Goal: Transaction & Acquisition: Purchase product/service

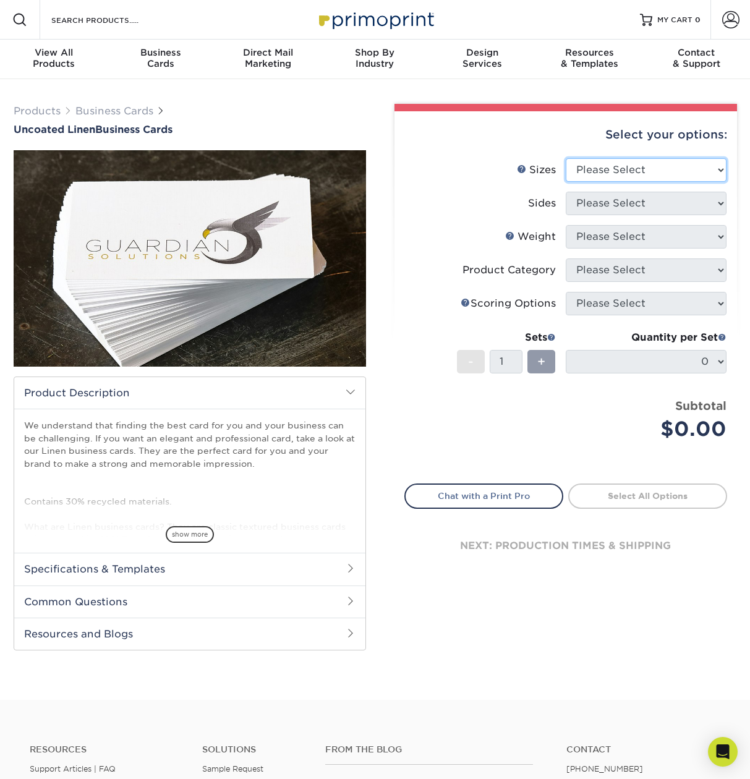
select select "2.00x3.50"
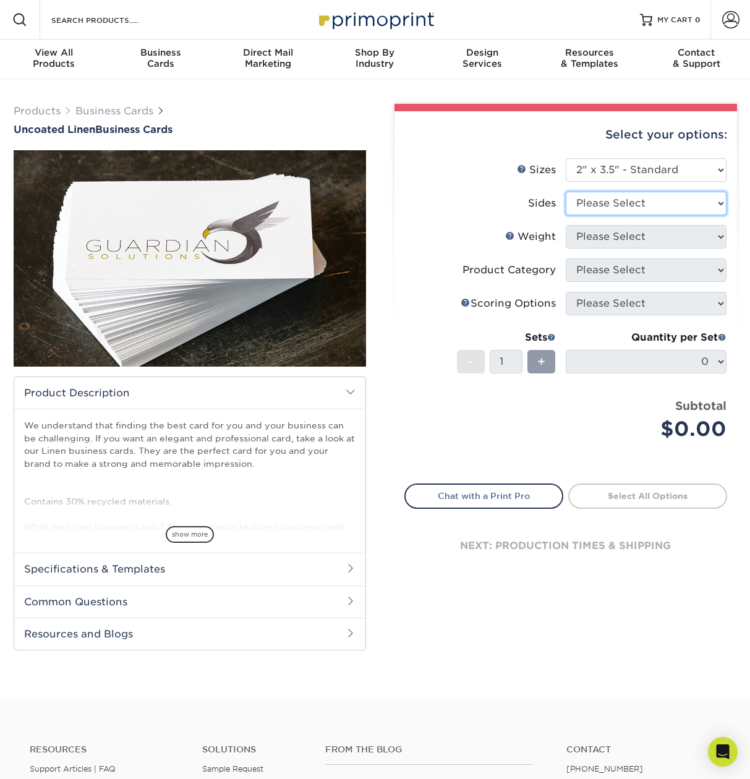
select select "13abbda7-1d64-4f25-8bb2-c179b224825d"
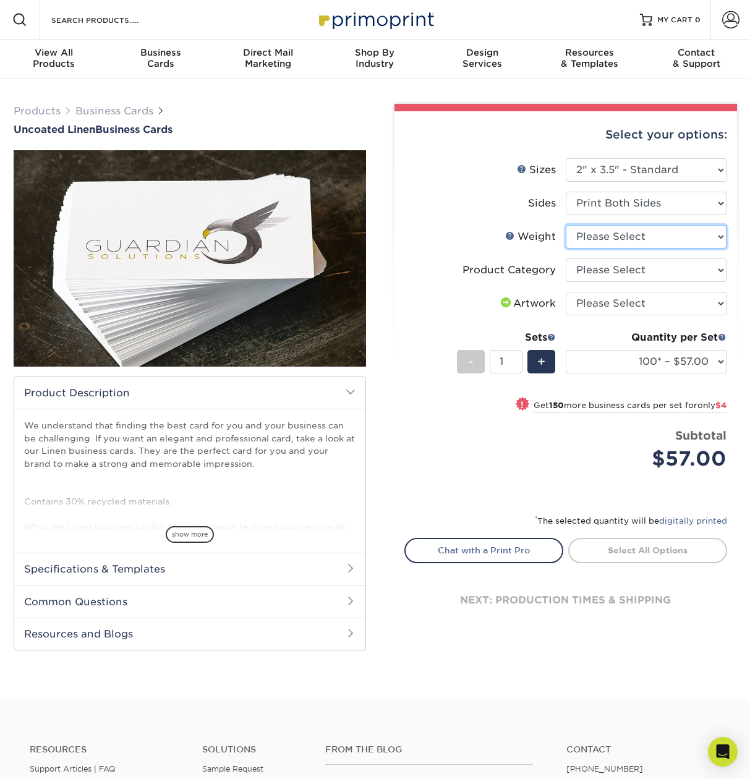
select select "100LB"
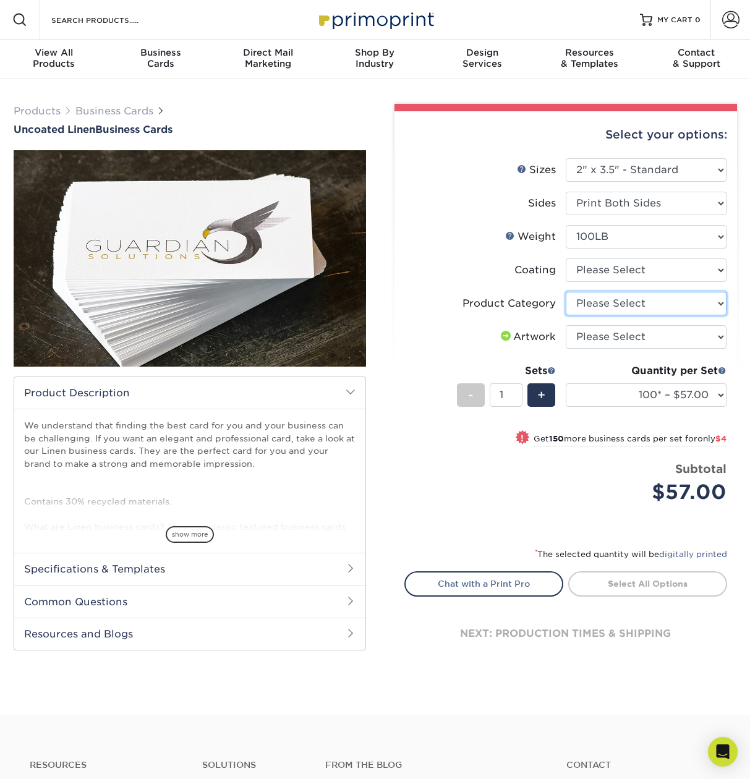
select select "3b5148f1-0588-4f88-a218-97bcfdce65c1"
select select "3e7618de-abca-4bda-9f97-8b9129e913d8"
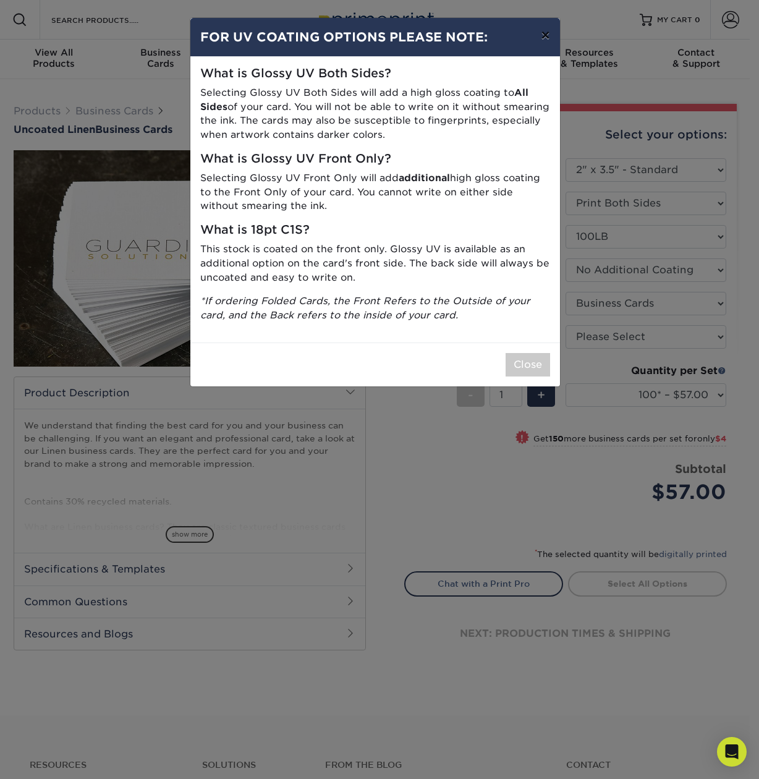
click at [547, 36] on button "×" at bounding box center [545, 35] width 28 height 35
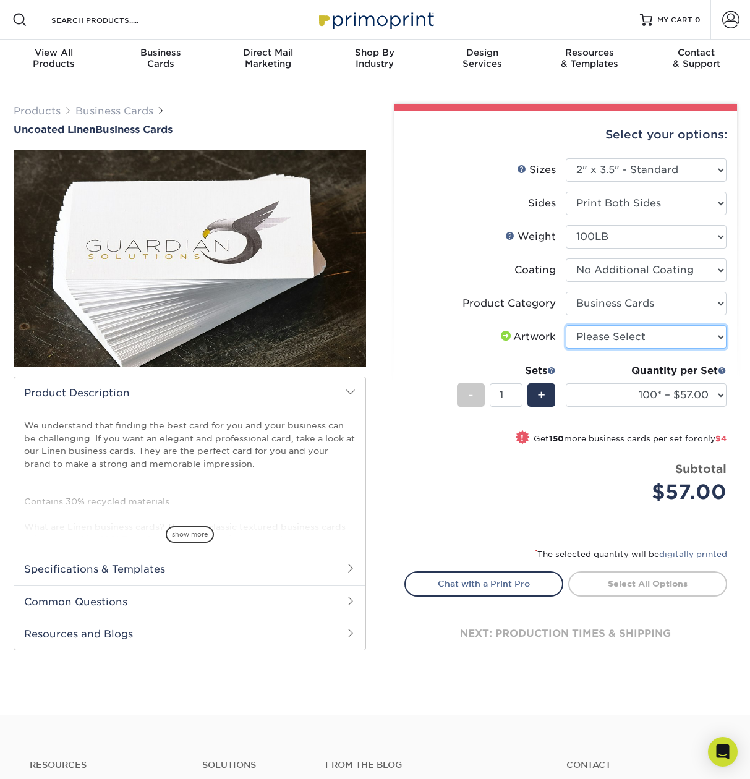
select select "upload"
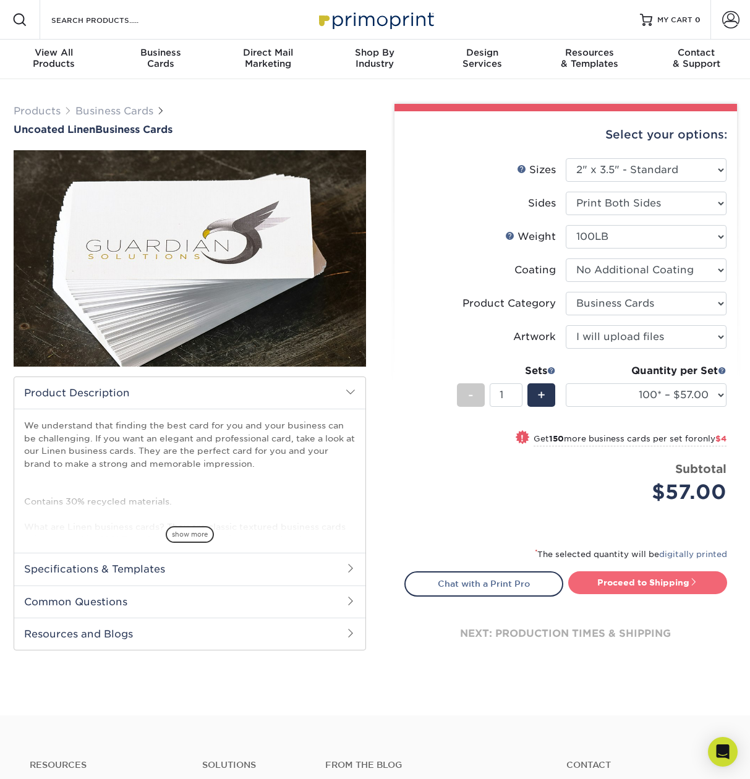
click at [657, 590] on link "Proceed to Shipping" at bounding box center [647, 582] width 159 height 22
type input "Set 1"
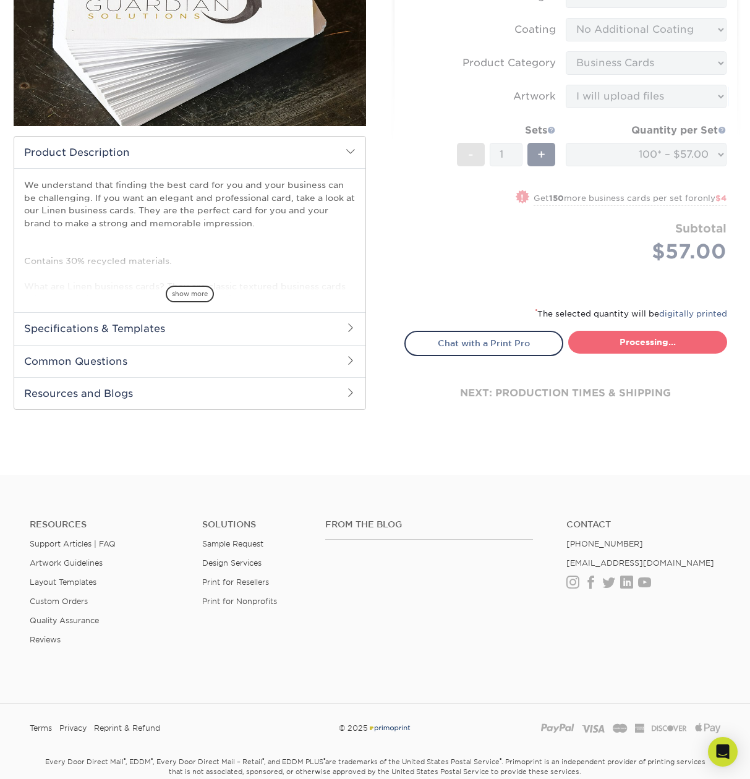
select select "24c89b93-cee1-4ec0-80df-0ff95a9270dd"
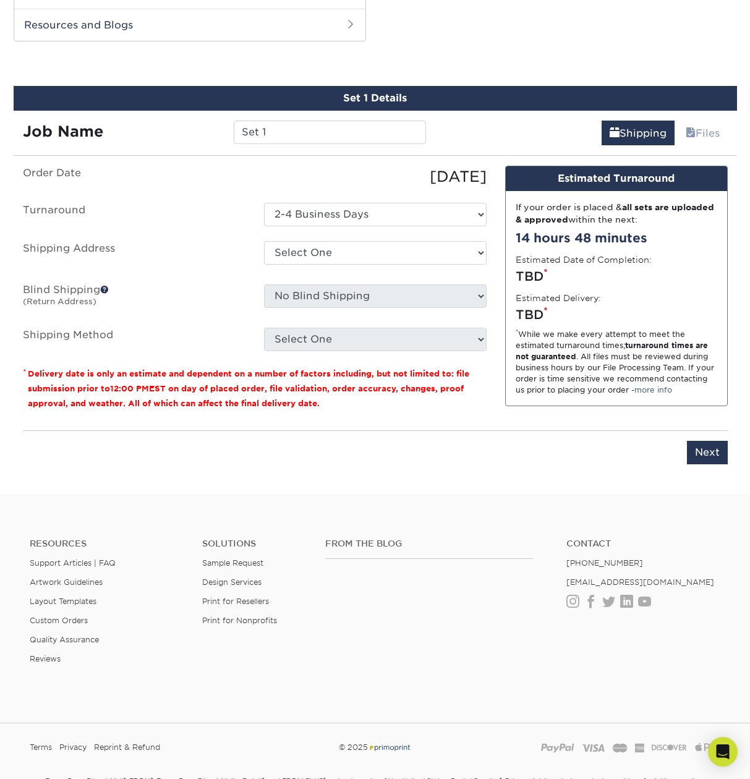
scroll to position [610, 1]
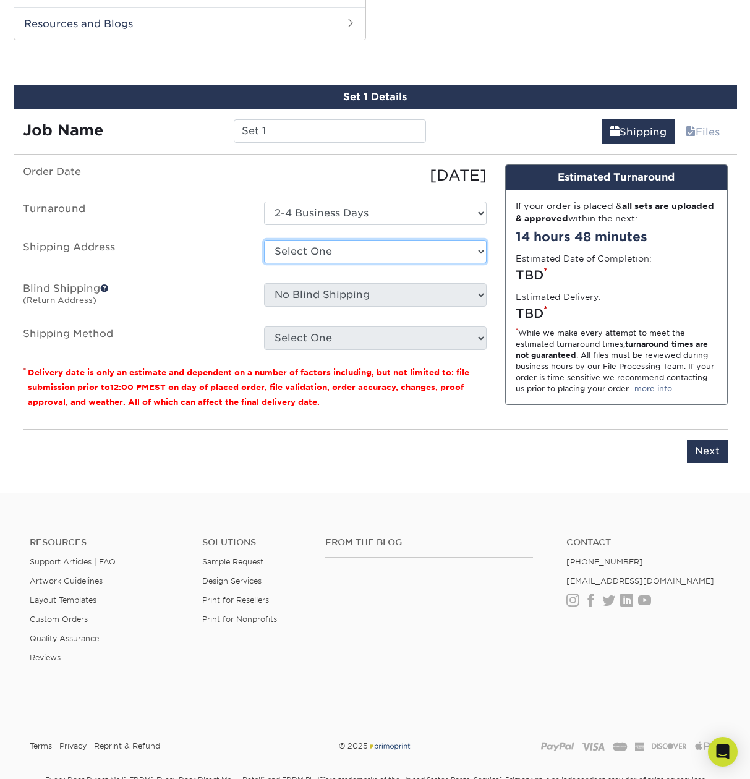
select select "newaddress"
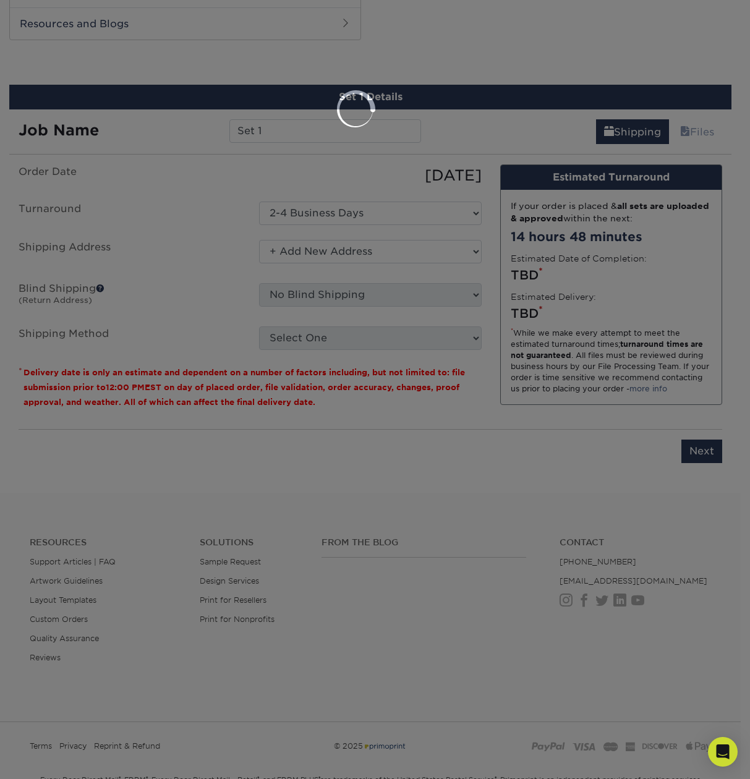
scroll to position [615, 1]
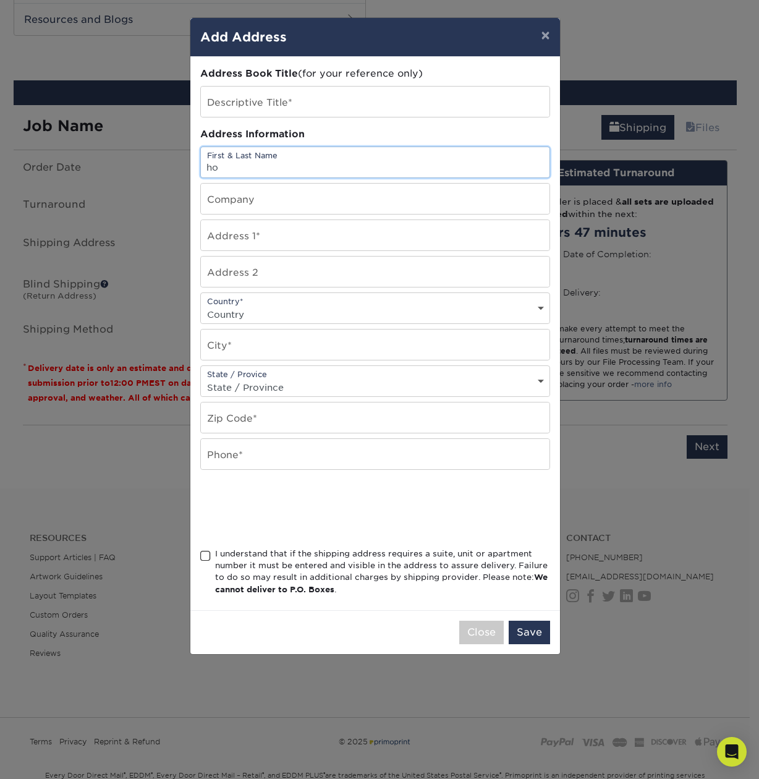
type input "h"
type input "[PERSON_NAME]"
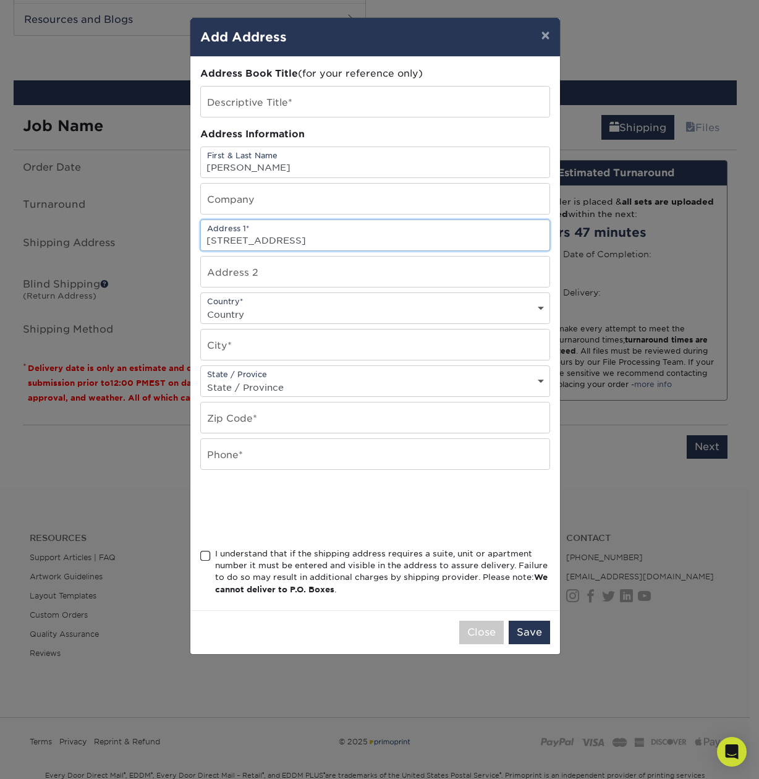
type input "[STREET_ADDRESS]"
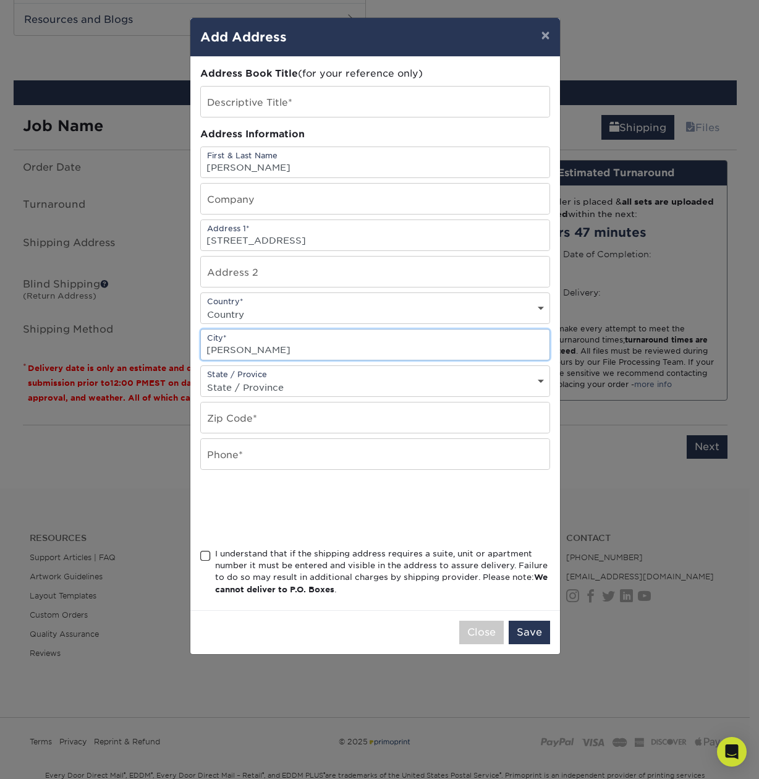
type input "[PERSON_NAME]"
select select "[GEOGRAPHIC_DATA]"
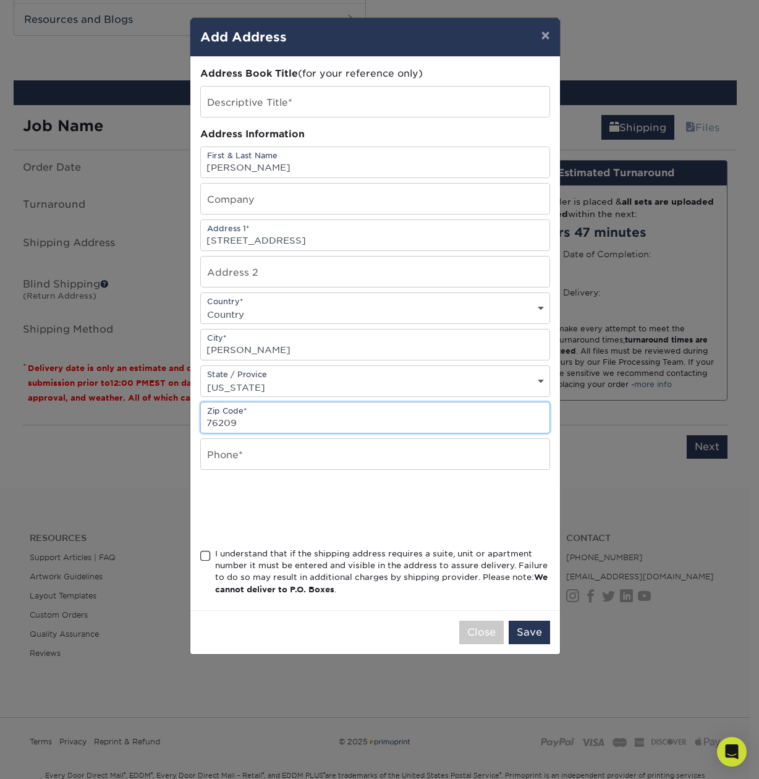
type input "76209"
type input "8327779311"
click at [205, 559] on span at bounding box center [205, 556] width 11 height 12
click at [0, 0] on input "I understand that if the shipping address requires a suite, unit or apartment n…" at bounding box center [0, 0] width 0 height 0
click at [527, 635] on button "Save" at bounding box center [529, 632] width 41 height 23
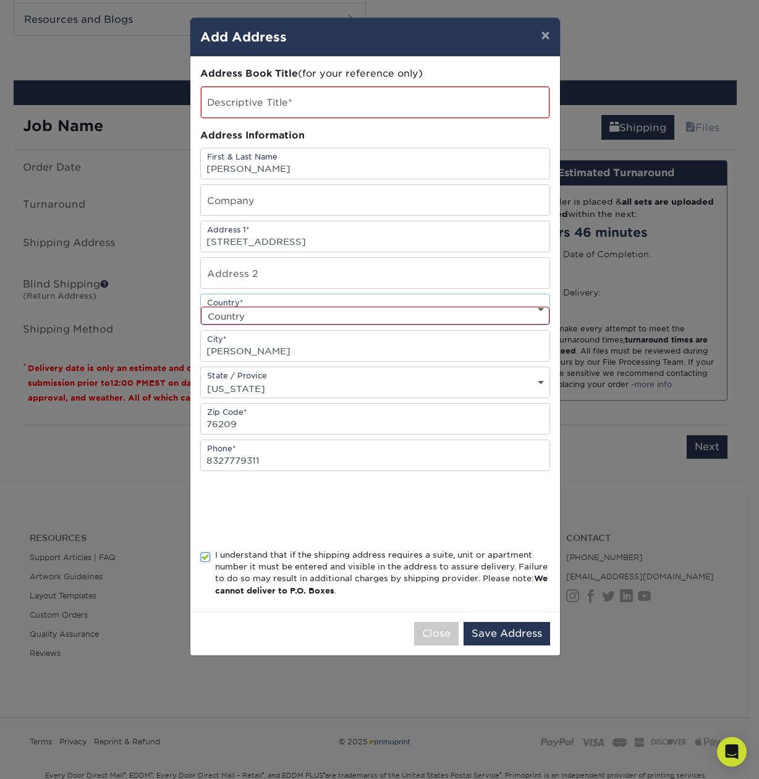
select select "US"
click at [490, 634] on button "Save Address" at bounding box center [507, 633] width 87 height 23
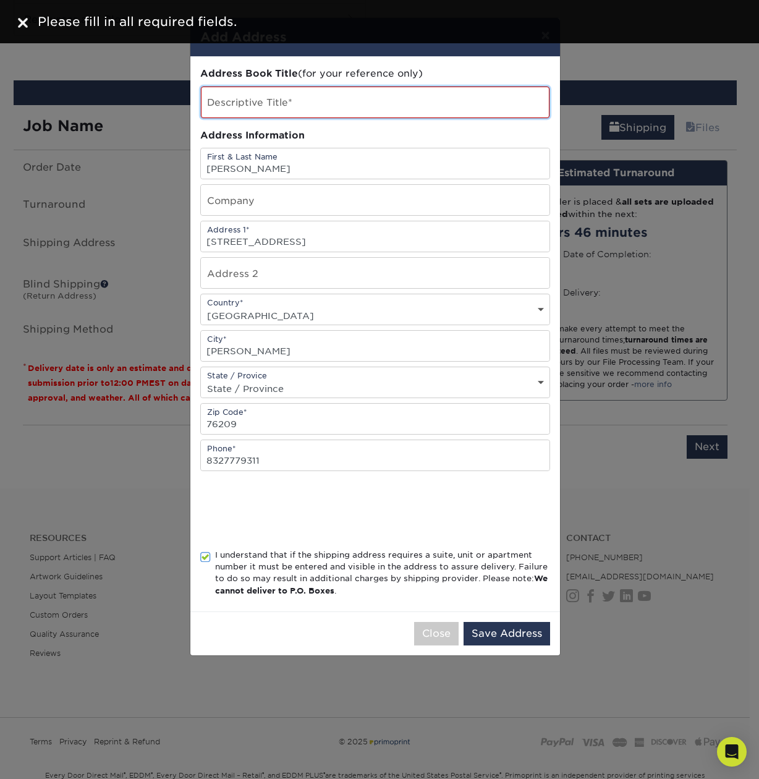
click at [288, 95] on input "text" at bounding box center [375, 103] width 349 height 32
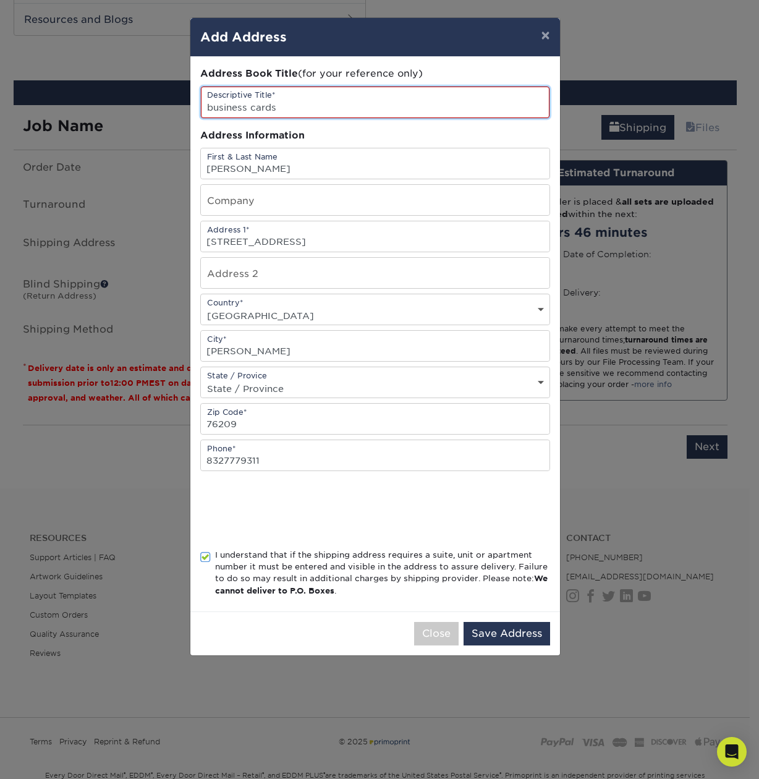
type input "business cards"
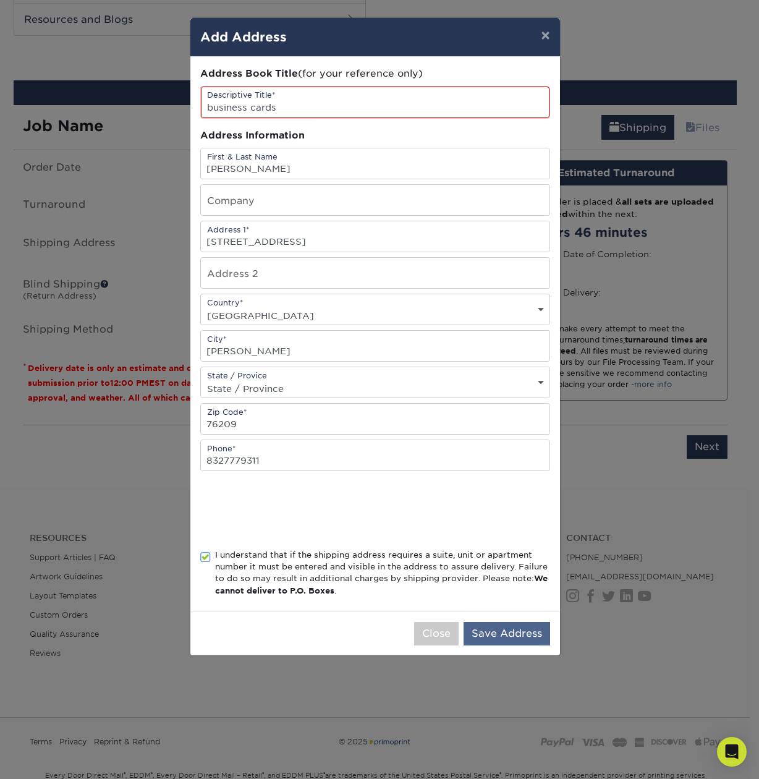
click at [492, 638] on button "Save Address" at bounding box center [507, 633] width 87 height 23
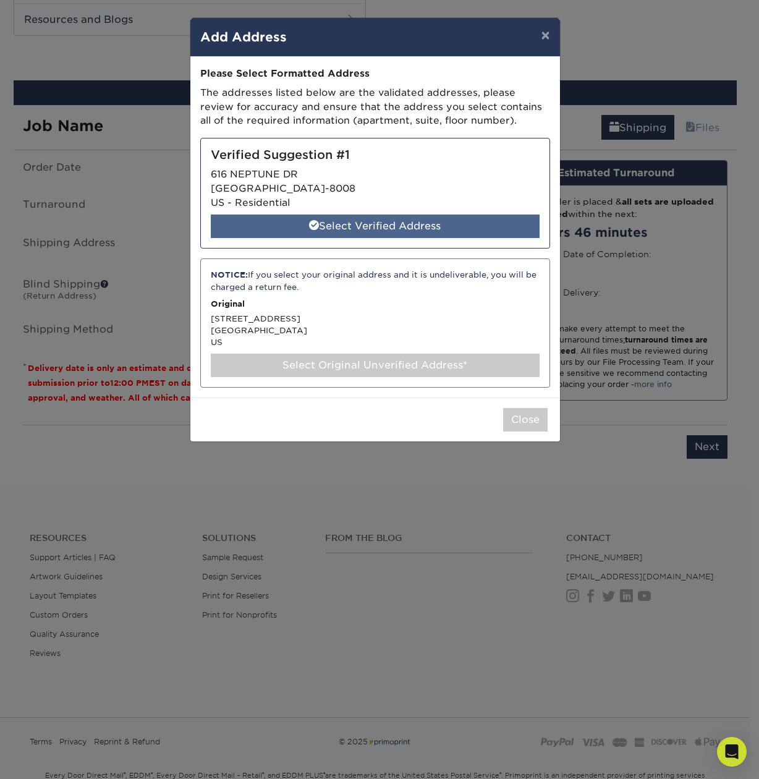
click at [344, 229] on div "Select Verified Address" at bounding box center [375, 226] width 329 height 23
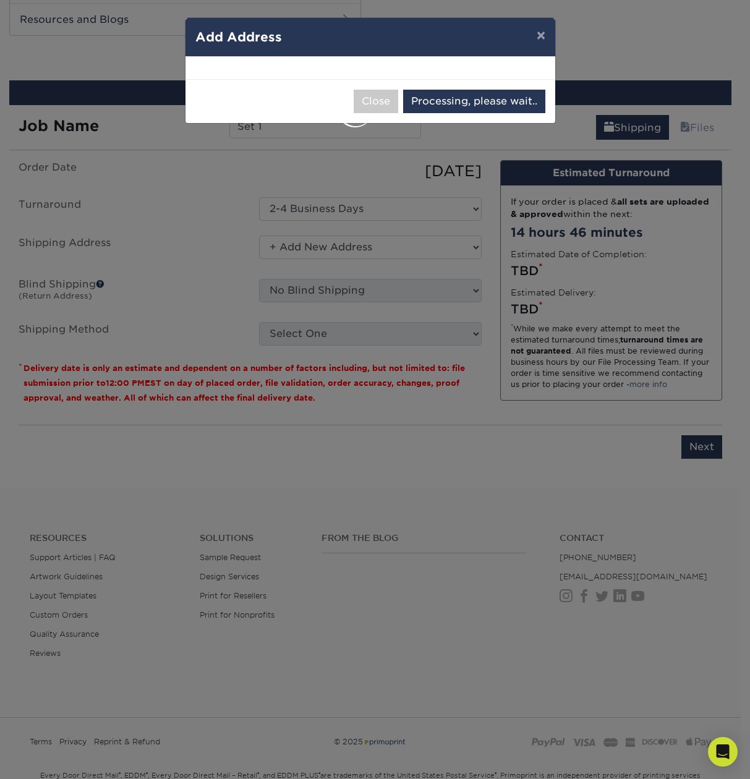
select select "285058"
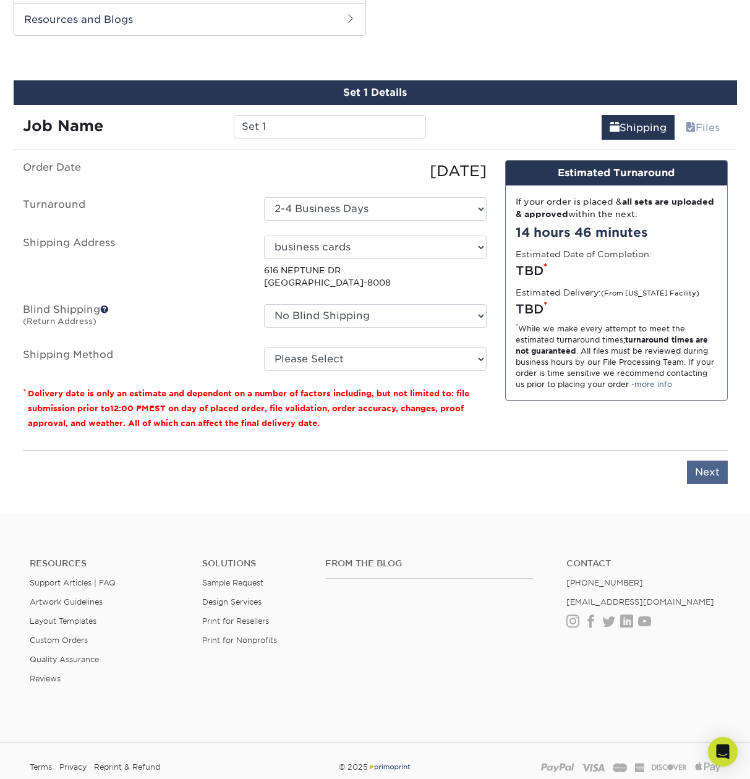
click at [718, 473] on input "Next" at bounding box center [707, 472] width 41 height 23
type input "Next"
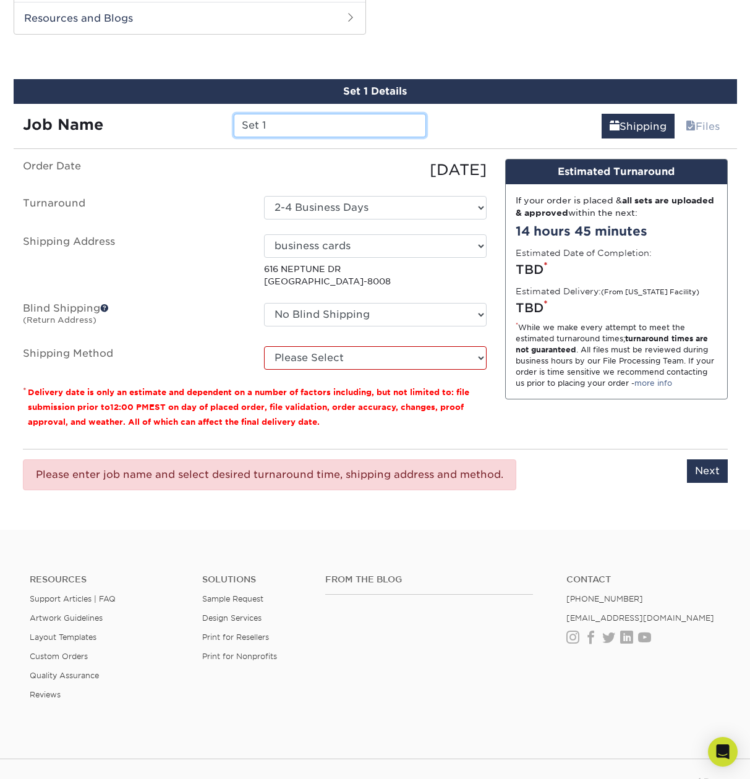
click at [291, 127] on input "Set 1" at bounding box center [330, 125] width 192 height 23
type input "Set 1 - business cards"
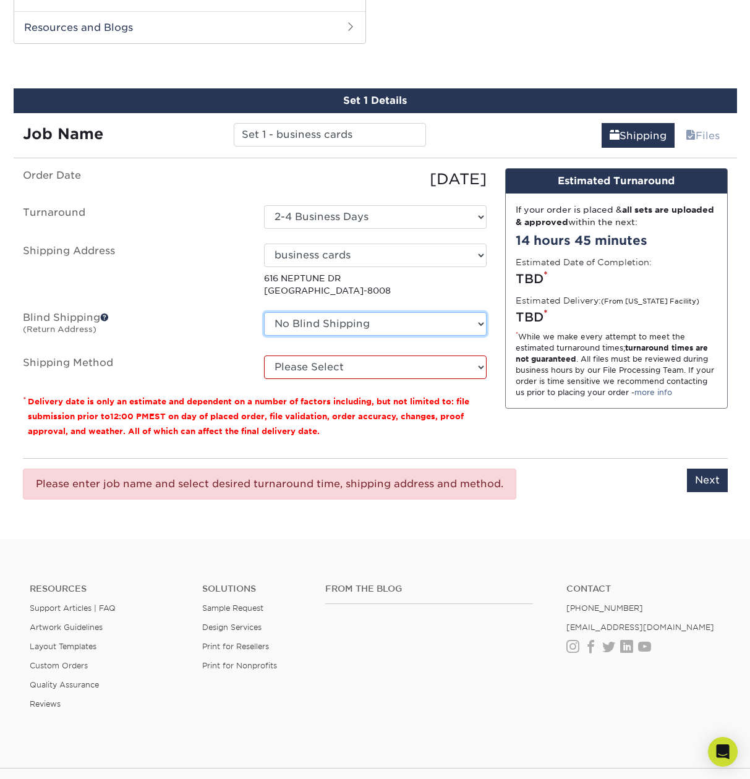
scroll to position [606, 1]
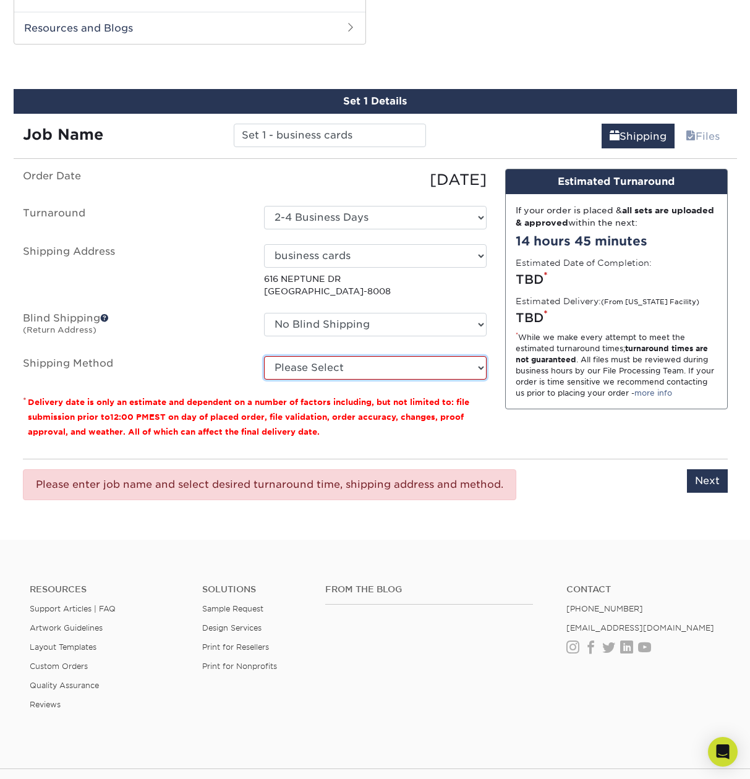
select select "03"
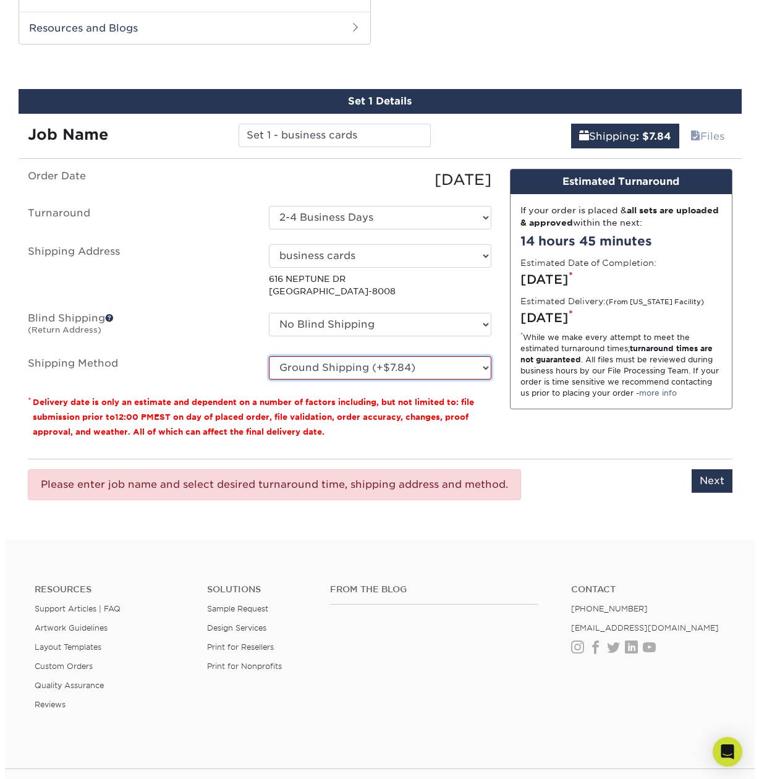
scroll to position [606, 0]
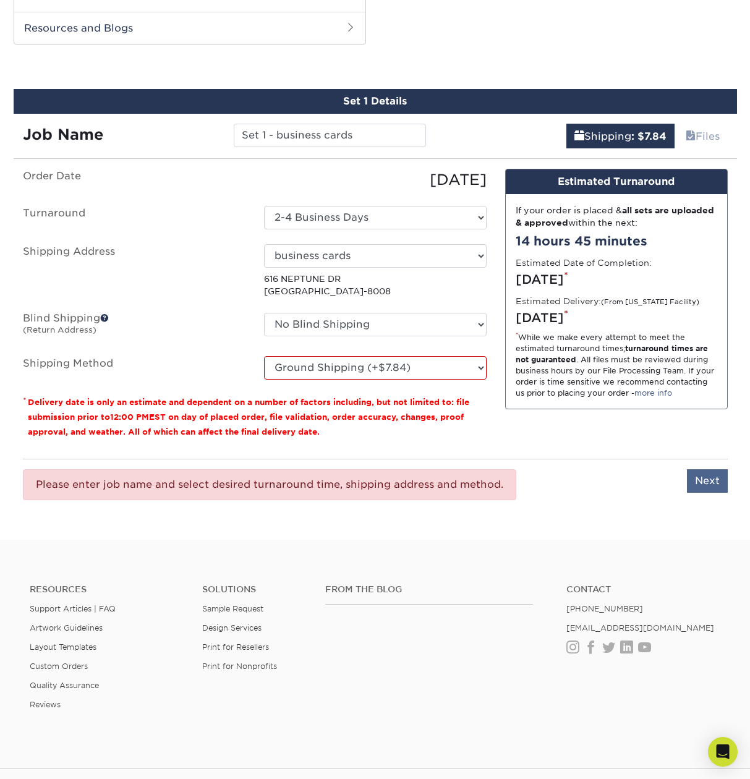
click at [710, 487] on input "Next" at bounding box center [707, 480] width 41 height 23
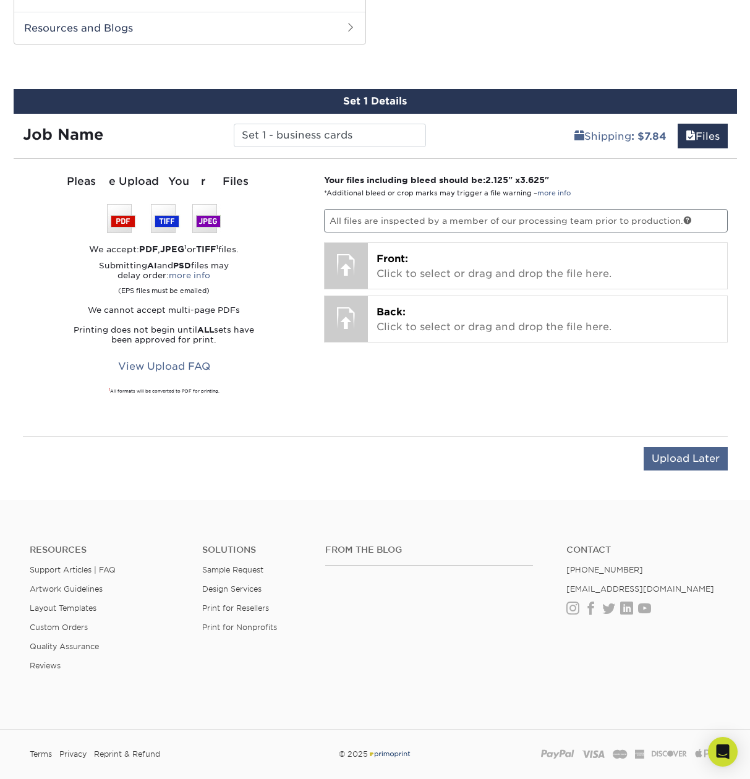
click at [687, 461] on input "Upload Later" at bounding box center [686, 458] width 84 height 23
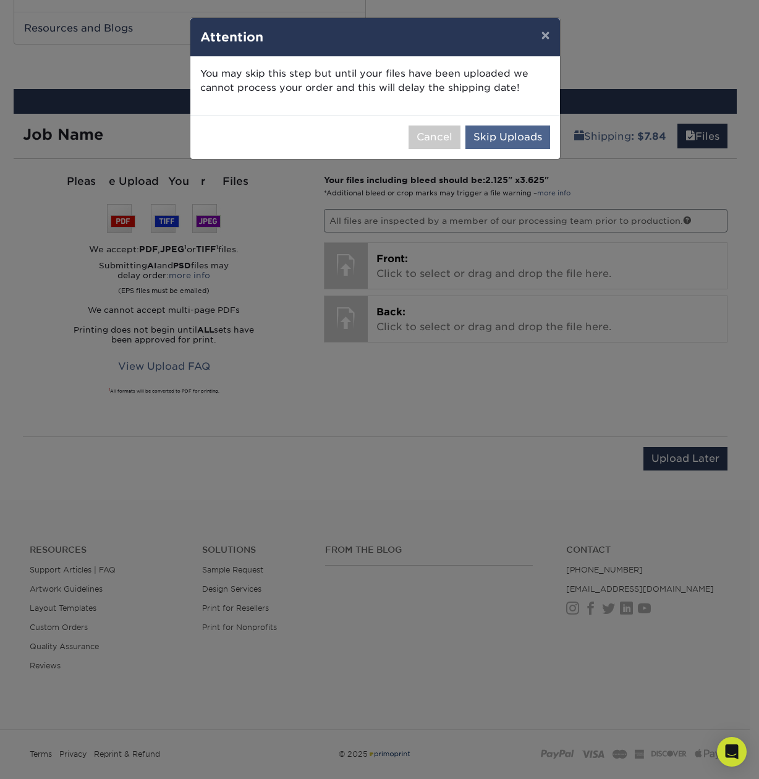
click at [497, 139] on button "Skip Uploads" at bounding box center [508, 137] width 85 height 23
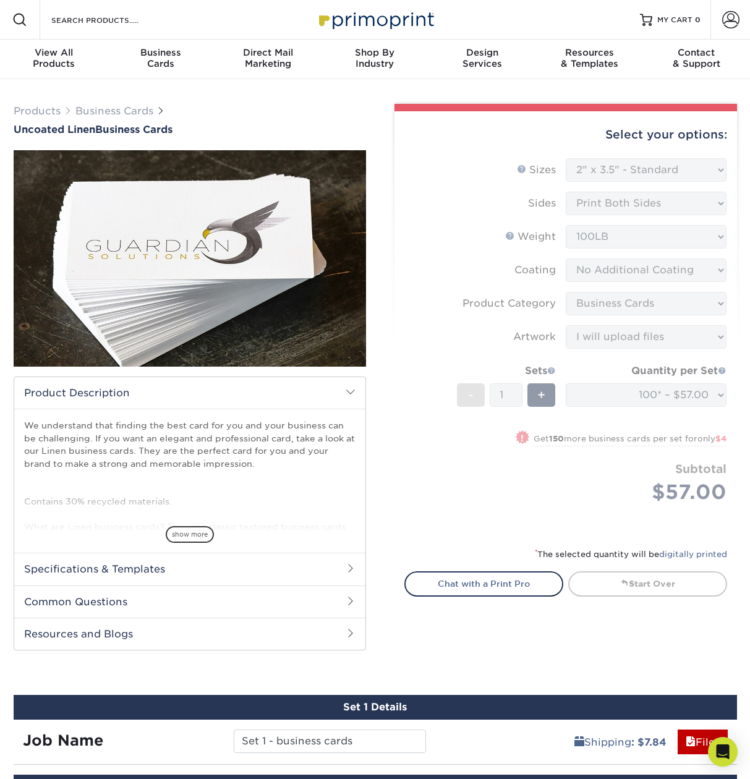
scroll to position [5, 0]
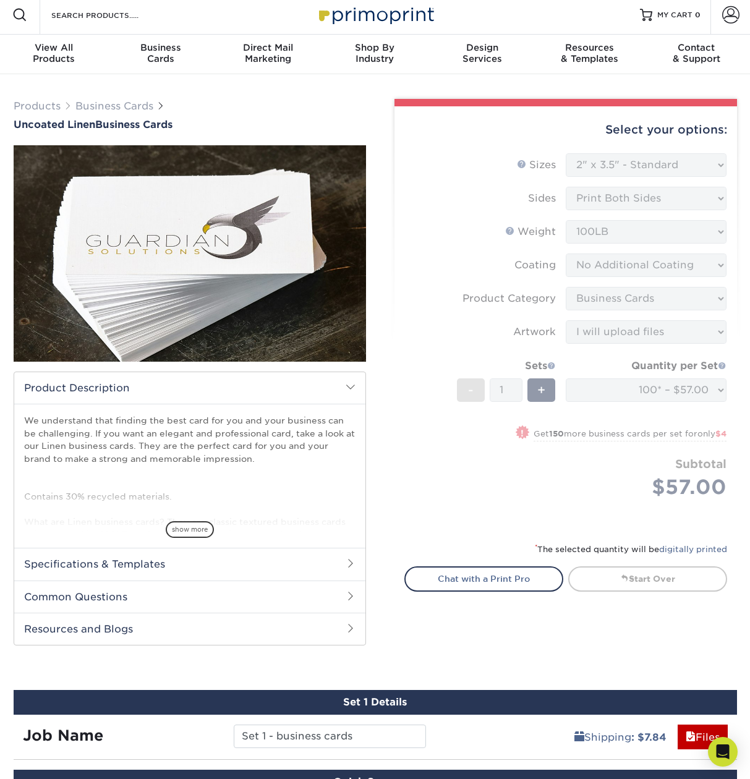
click at [437, 469] on form "Sizes Help Sizes Please Select 2" x 3.5" - Standard 2" x 7" - Foldover Card 2.1…" at bounding box center [565, 340] width 323 height 374
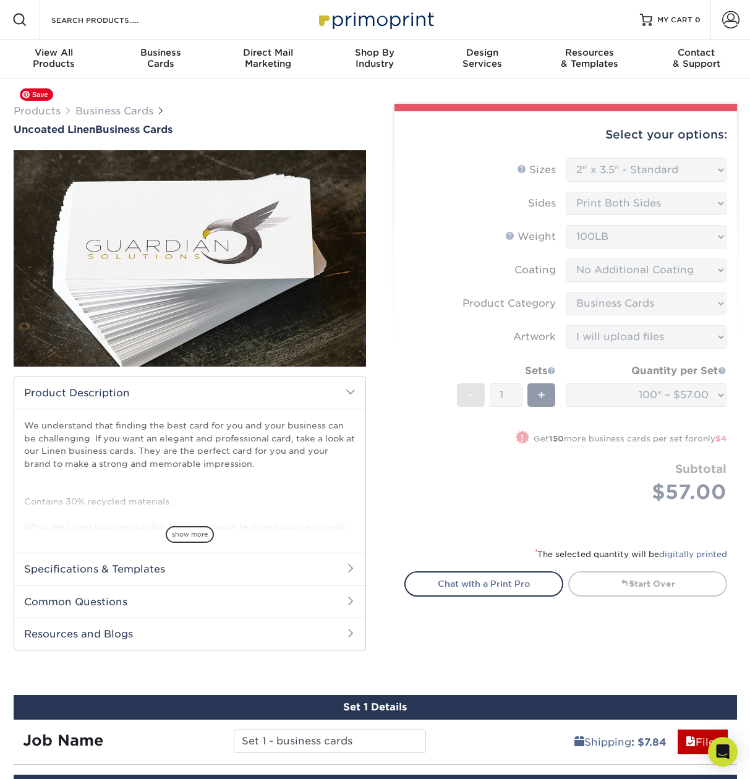
scroll to position [0, 0]
click at [189, 539] on span "show more" at bounding box center [190, 534] width 48 height 17
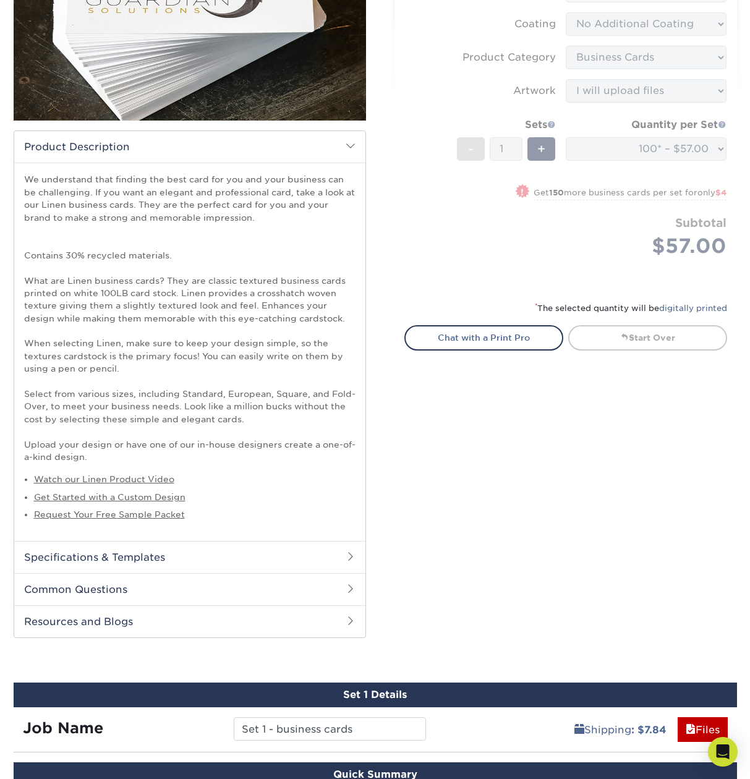
scroll to position [284, 0]
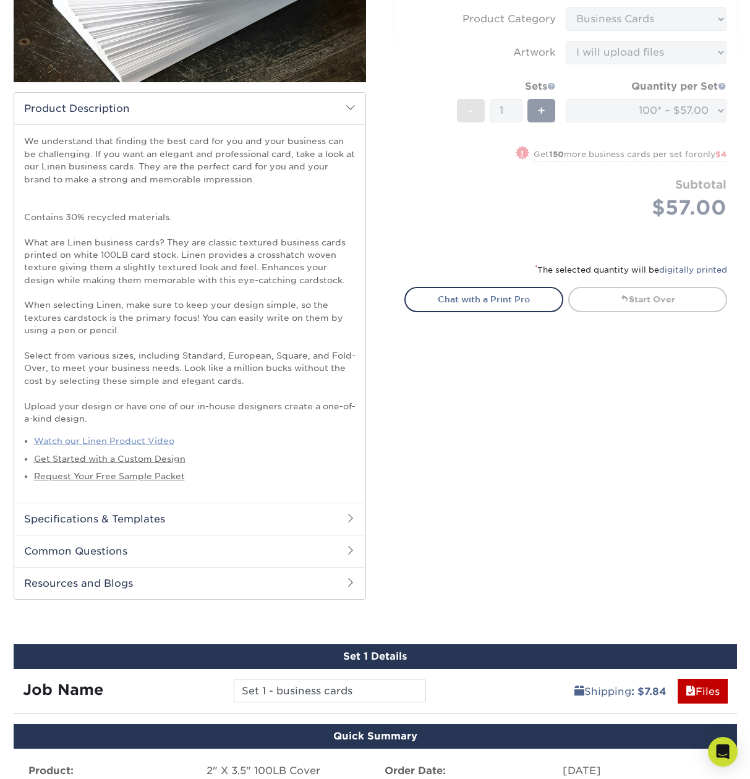
click at [127, 436] on link "Watch our Linen Product Video" at bounding box center [104, 441] width 140 height 10
